Goal: Task Accomplishment & Management: Manage account settings

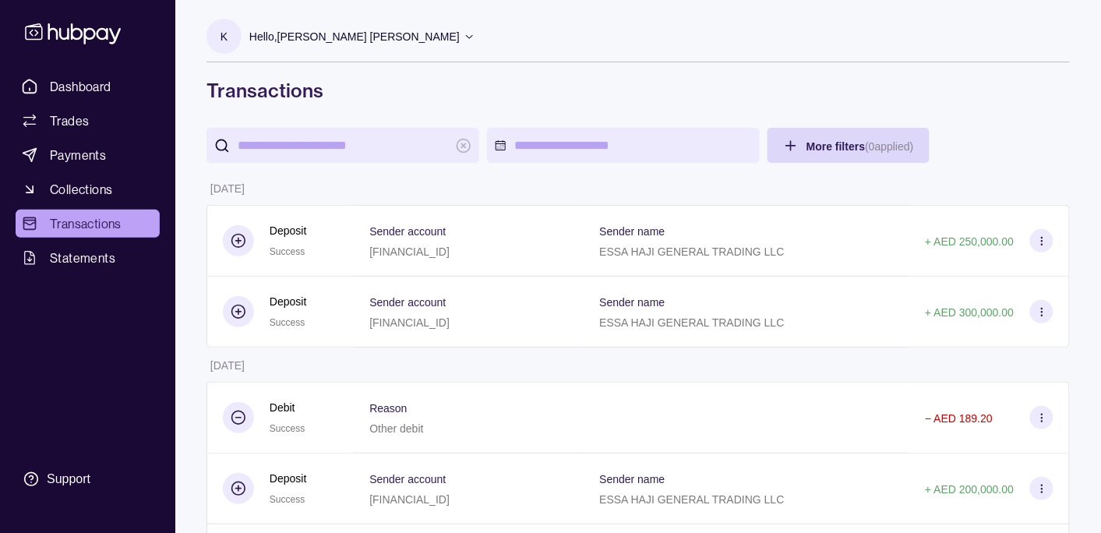
click at [379, 43] on p "Hello, [PERSON_NAME] [PERSON_NAME]" at bounding box center [354, 36] width 210 height 17
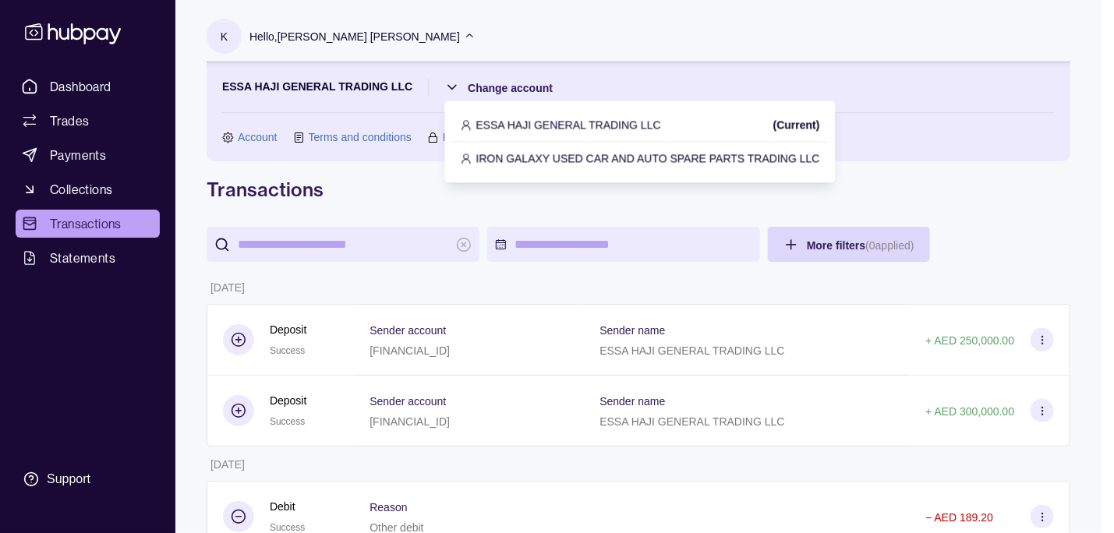
click at [507, 122] on p "ESSA HAJI GENERAL TRADING LLC" at bounding box center [568, 124] width 185 height 17
click at [507, 122] on section "ESSA HAJI GENERAL TRADING LLC Change account Account Terms and conditions Priva…" at bounding box center [638, 112] width 832 height 68
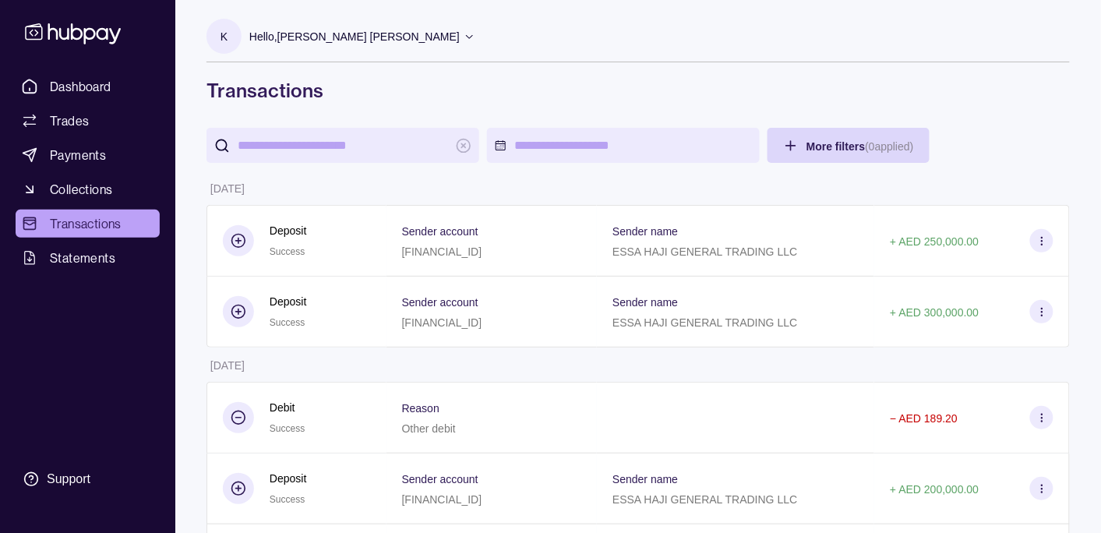
click at [365, 42] on p "Hello, [PERSON_NAME] [PERSON_NAME]" at bounding box center [354, 36] width 210 height 17
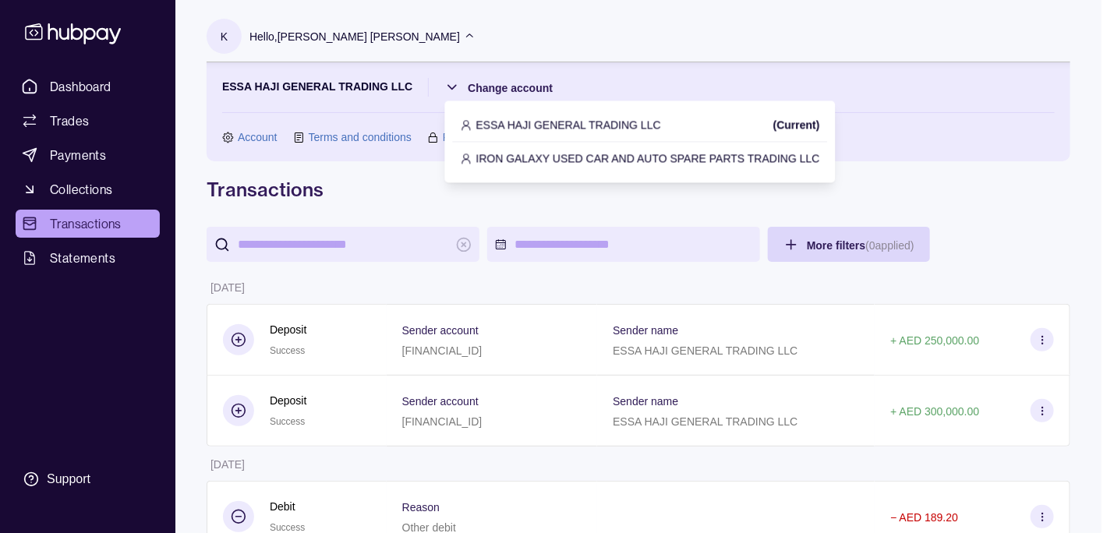
click at [538, 169] on div "IRON GALAXY USED CAR AND AUTO SPARE PARTS TRADING LLC" at bounding box center [640, 158] width 375 height 33
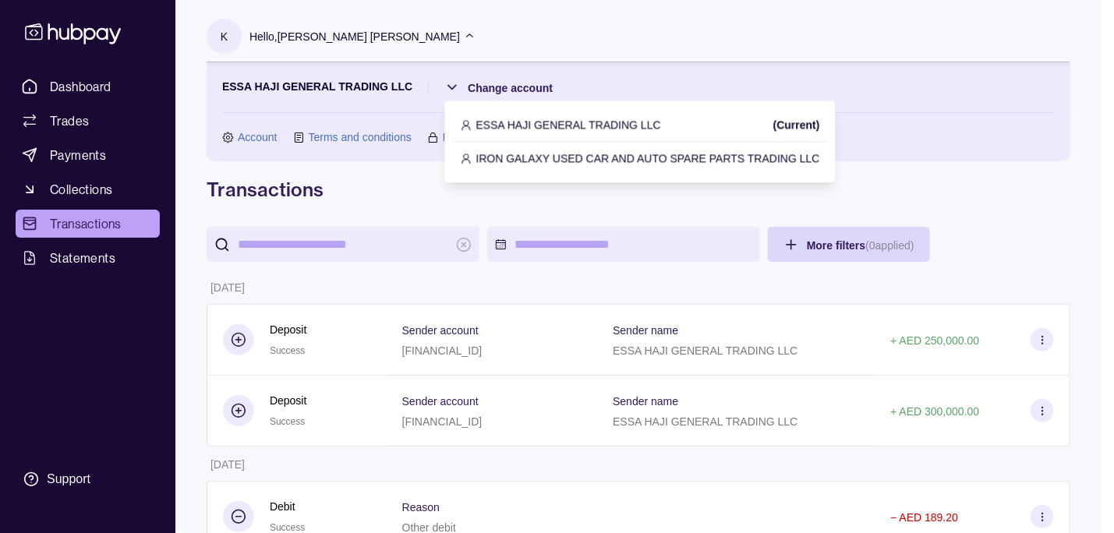
click at [525, 163] on p "IRON GALAXY USED CAR AND AUTO SPARE PARTS TRADING LLC" at bounding box center [648, 158] width 344 height 17
